Goal: Navigation & Orientation: Find specific page/section

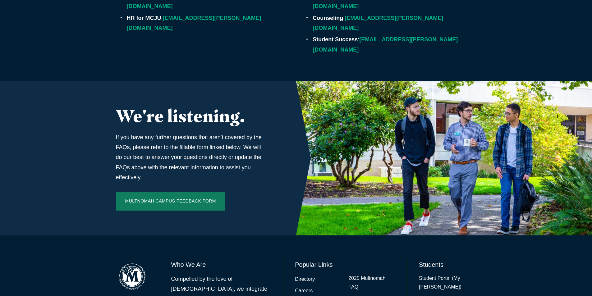
scroll to position [2018, 0]
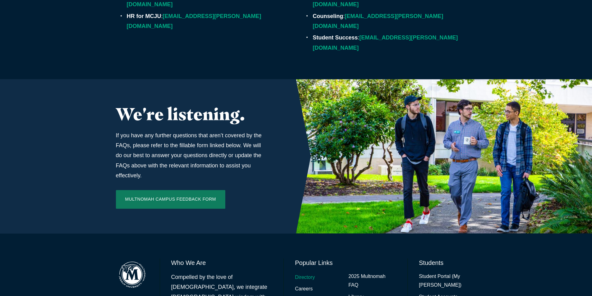
click at [307, 273] on link "Directory" at bounding box center [305, 277] width 20 height 9
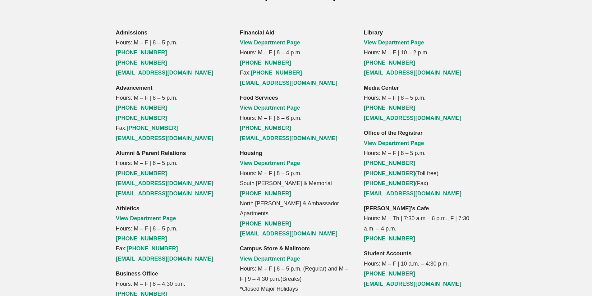
scroll to position [466, 0]
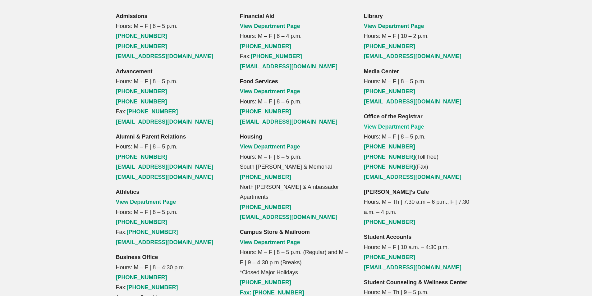
click at [385, 124] on link "View Department Page" at bounding box center [394, 127] width 60 height 6
